Goal: Information Seeking & Learning: Learn about a topic

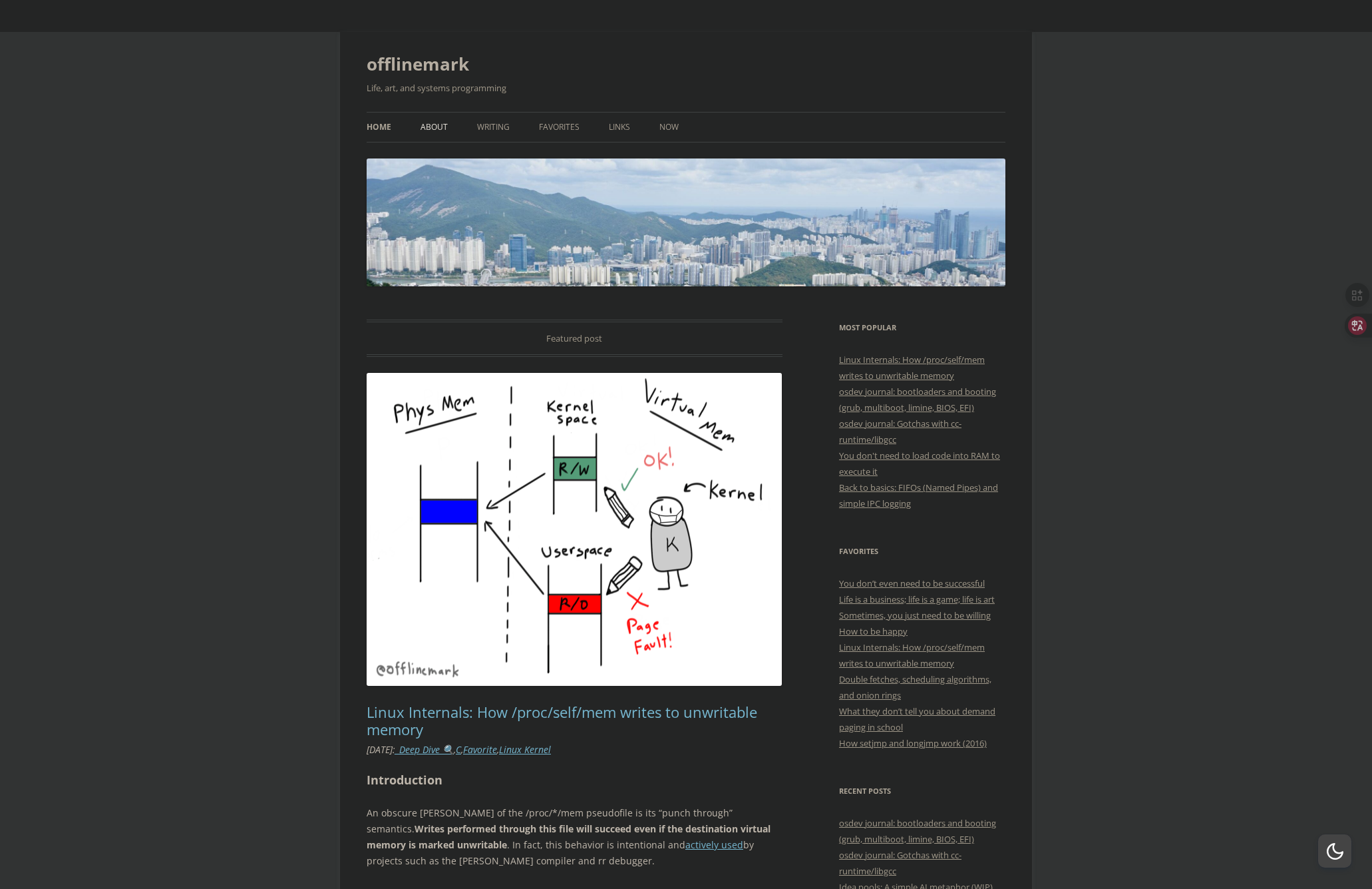
click at [420, 129] on link "About" at bounding box center [434, 127] width 27 height 29
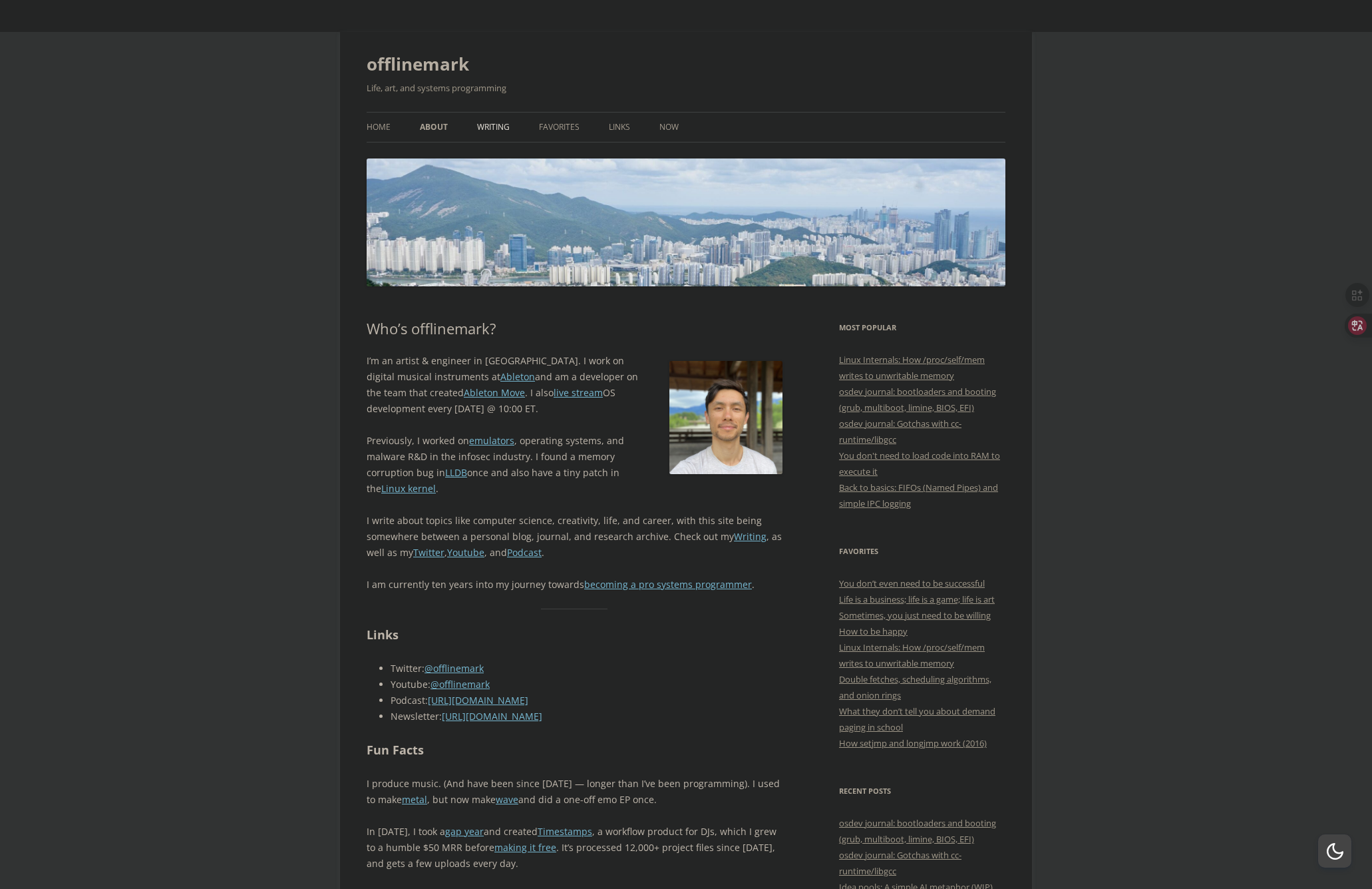
click at [493, 129] on link "Writing" at bounding box center [494, 127] width 32 height 29
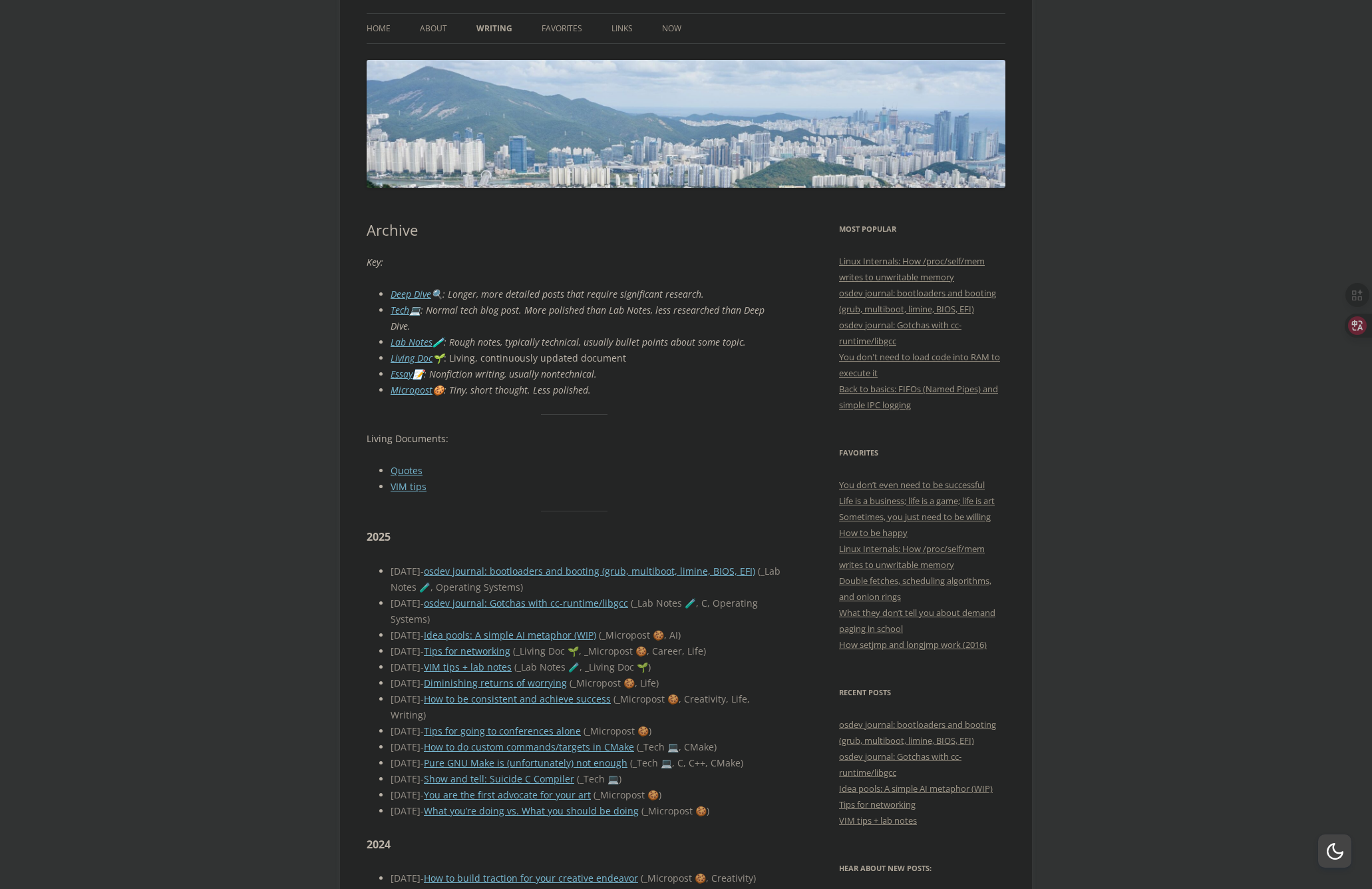
scroll to position [365, 0]
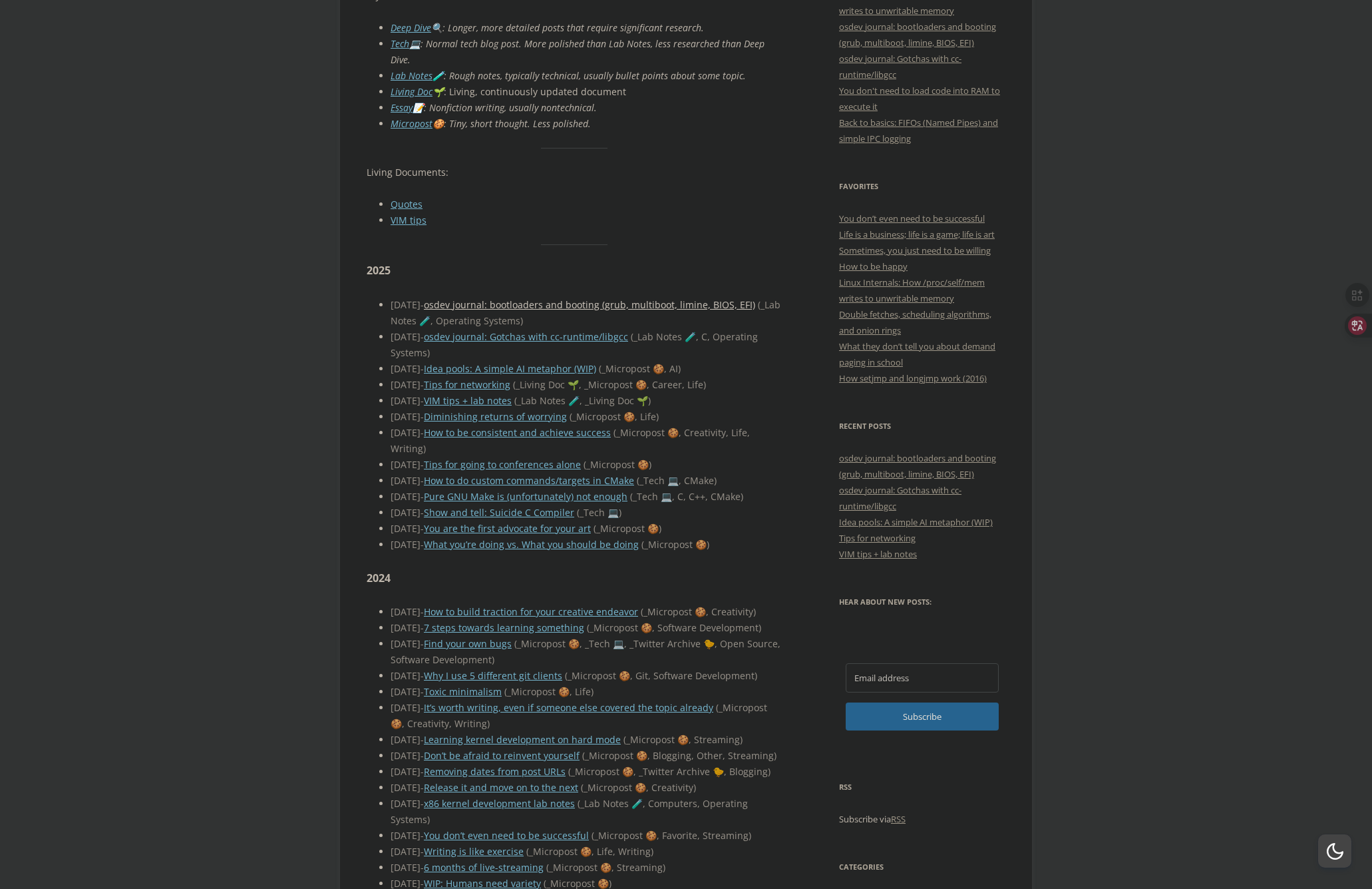
click at [542, 306] on link "osdev journal: bootloaders and booting (grub, multiboot, limine, BIOS, EFI)" at bounding box center [589, 304] width 331 height 13
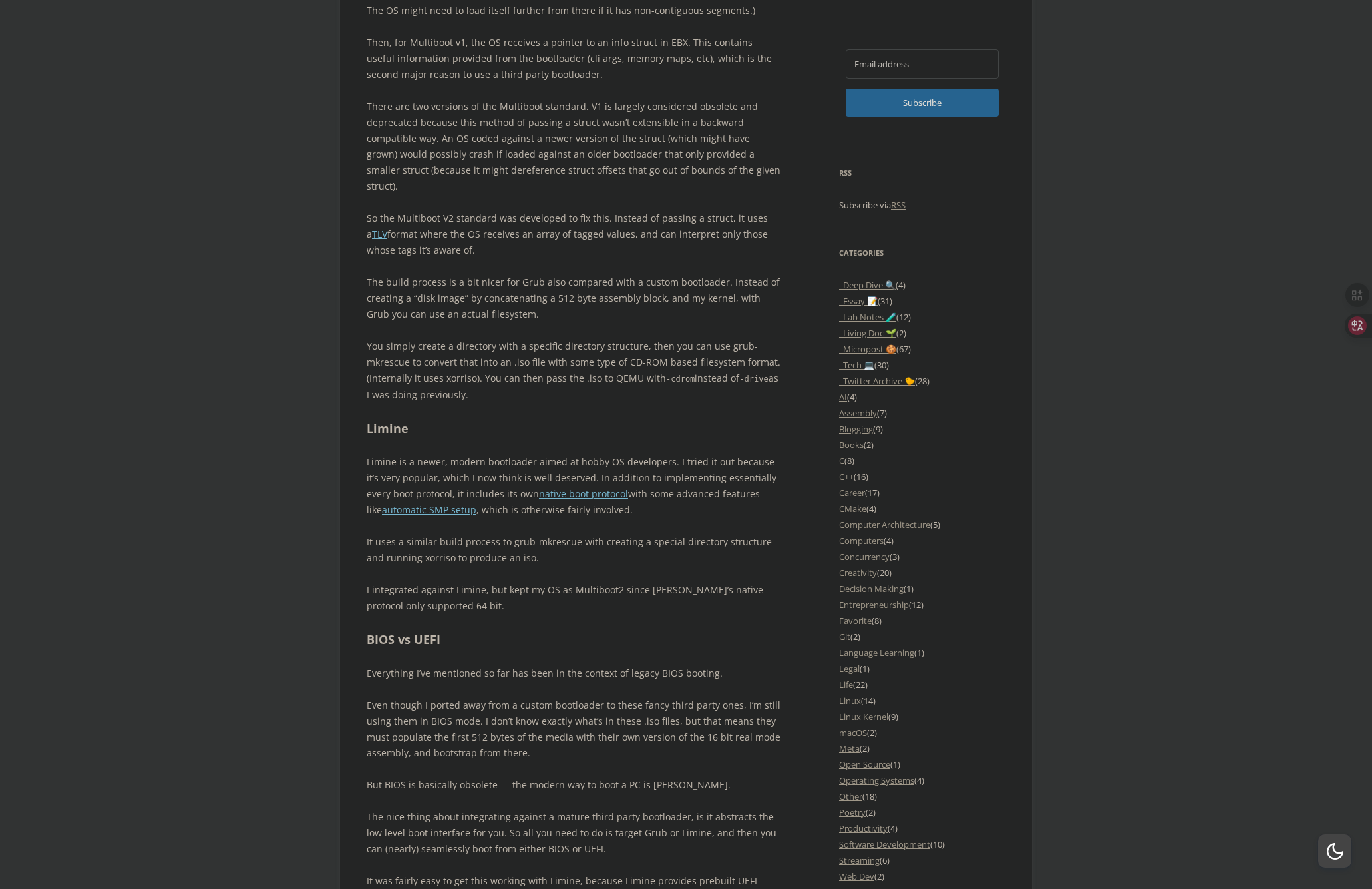
scroll to position [519, 0]
